Goal: Transaction & Acquisition: Purchase product/service

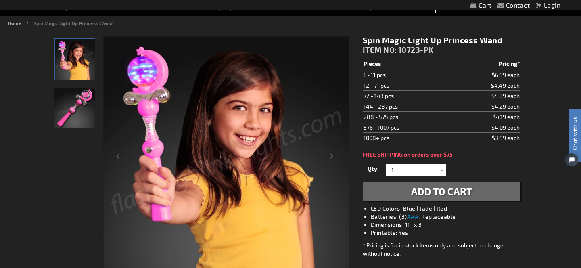
click at [83, 102] on img "LED Light Up Magic Spinning Princess Toy Wand" at bounding box center [74, 108] width 40 height 40
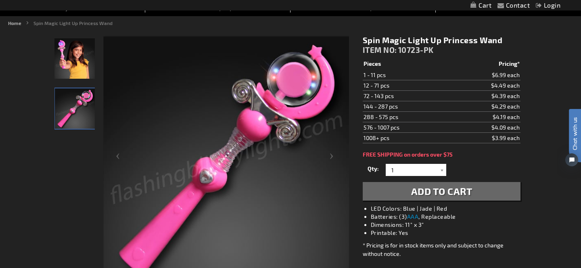
click at [506, 86] on td "$4.49 each" at bounding box center [485, 85] width 71 height 10
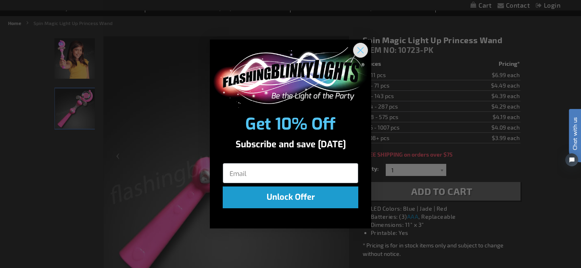
click at [358, 47] on circle "Close dialog" at bounding box center [360, 49] width 13 height 13
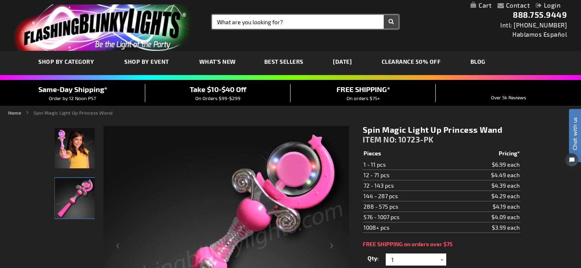
click at [268, 23] on input "Search" at bounding box center [305, 22] width 186 height 14
type input "princess"
click at [384, 15] on button "Search" at bounding box center [391, 22] width 15 height 14
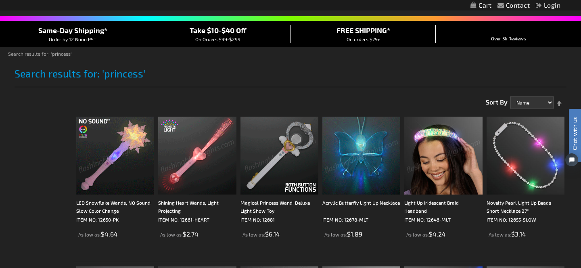
scroll to position [67, 0]
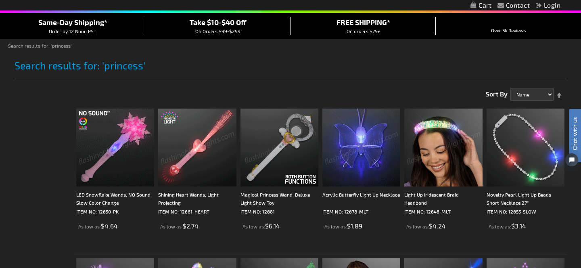
click at [275, 133] on img at bounding box center [280, 148] width 78 height 78
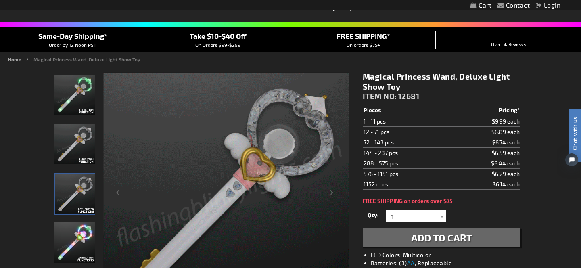
scroll to position [53, 0]
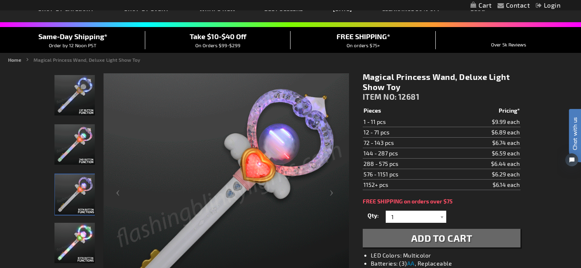
click at [508, 131] on td "$6.89 each" at bounding box center [485, 132] width 72 height 10
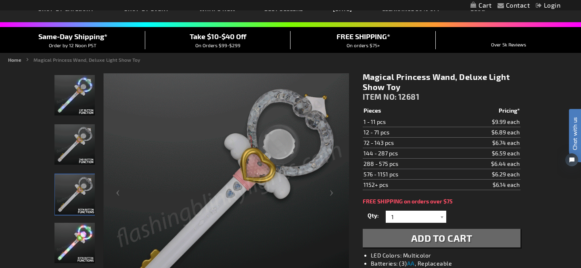
click at [508, 131] on td "$6.89 each" at bounding box center [485, 132] width 72 height 10
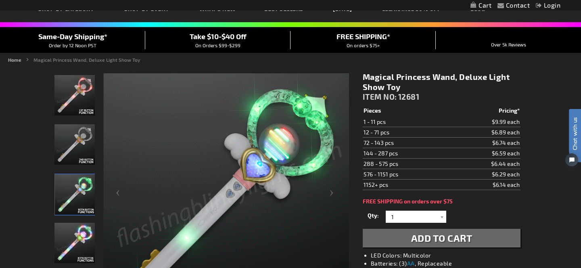
click at [508, 131] on td "$6.89 each" at bounding box center [485, 132] width 72 height 10
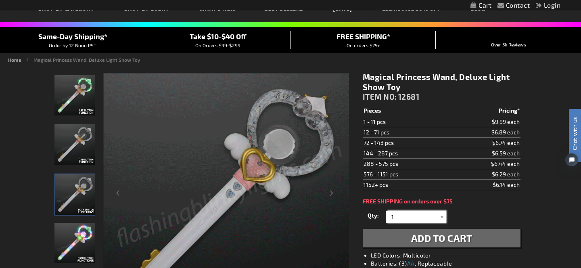
click at [430, 213] on input "1" at bounding box center [417, 217] width 59 height 12
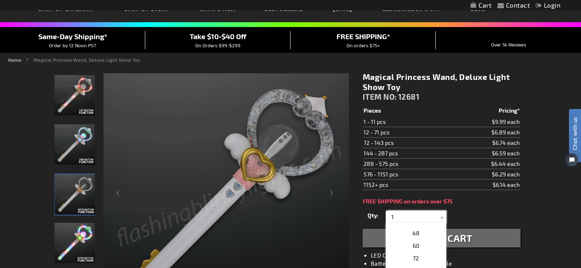
scroll to position [163, 0]
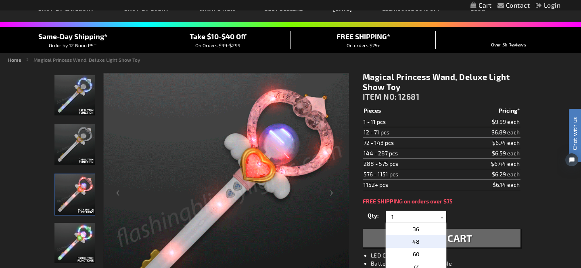
click at [416, 241] on span "48" at bounding box center [415, 241] width 7 height 7
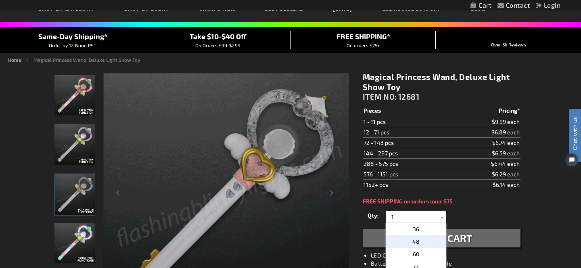
type input "48"
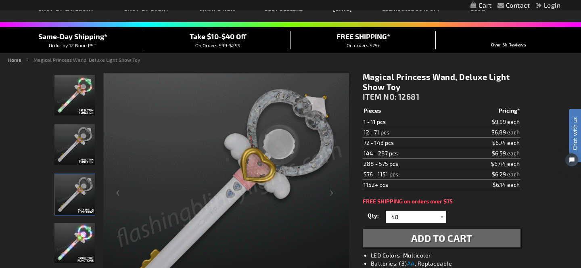
click at [518, 219] on div "Qty 1 2 3 4 5 6 7 8 9 10 11 12 24 36 48 60 72 84 96 108 120 132 144 156 168" at bounding box center [442, 217] width 158 height 16
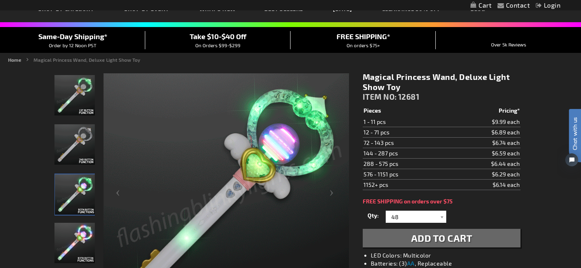
click at [418, 235] on span "Add to Cart" at bounding box center [441, 238] width 61 height 12
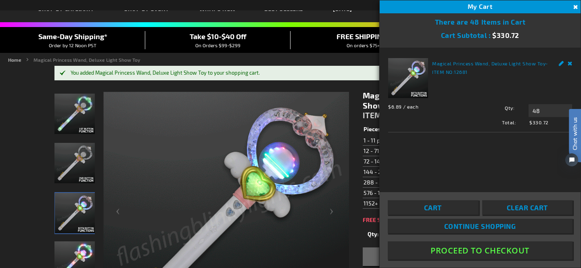
click at [574, 8] on button "Close" at bounding box center [574, 7] width 9 height 9
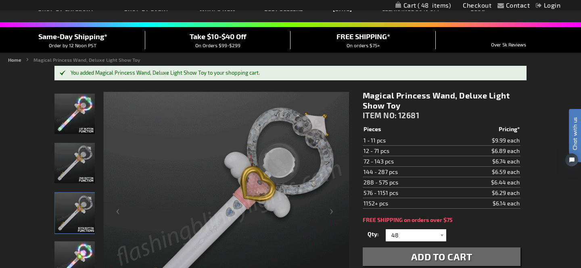
click at [508, 149] on td "$6.89 each" at bounding box center [485, 150] width 72 height 10
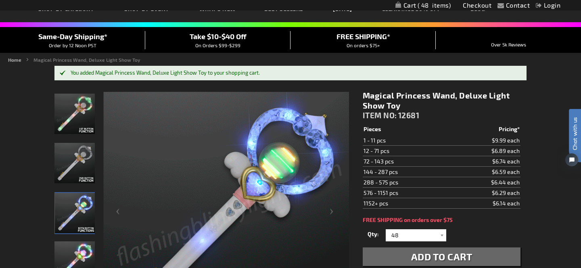
click at [508, 149] on td "$6.89 each" at bounding box center [485, 150] width 72 height 10
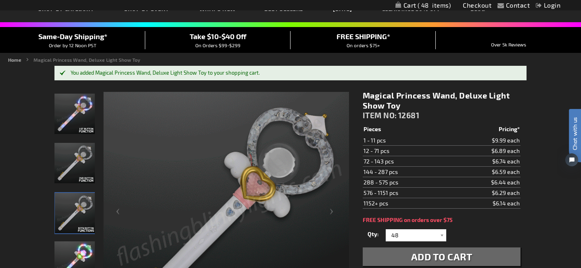
click at [508, 149] on td "$6.89 each" at bounding box center [485, 150] width 72 height 10
